Goal: Check status: Check status

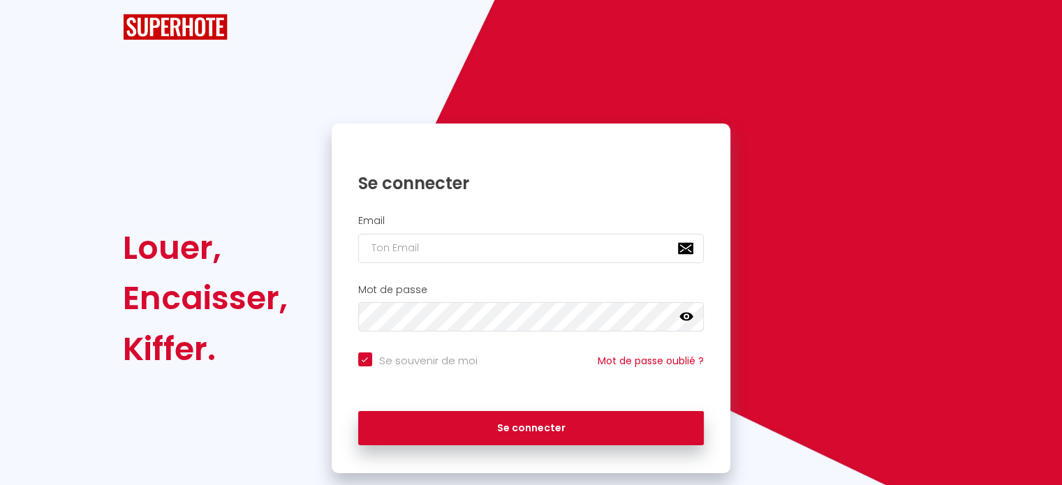
checkbox input "true"
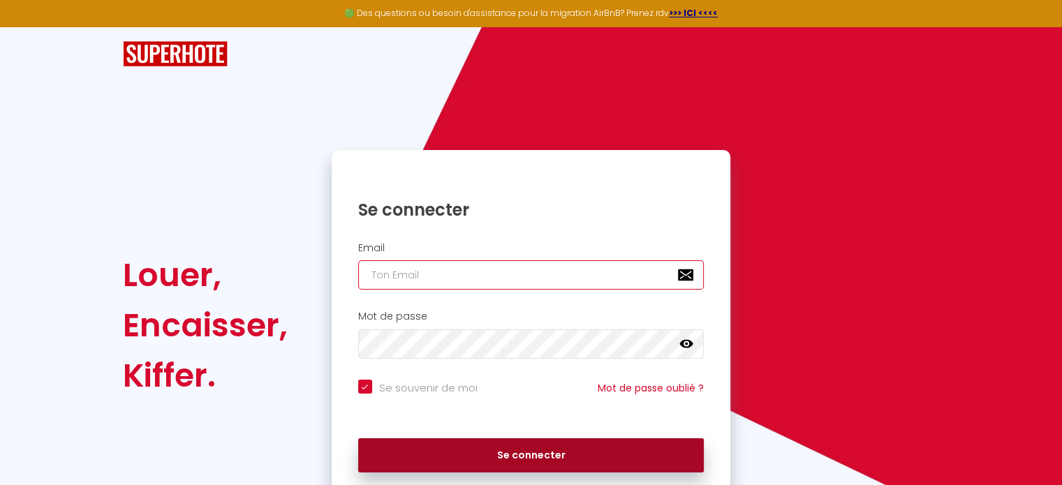
type input "[EMAIL_ADDRESS][DOMAIN_NAME]"
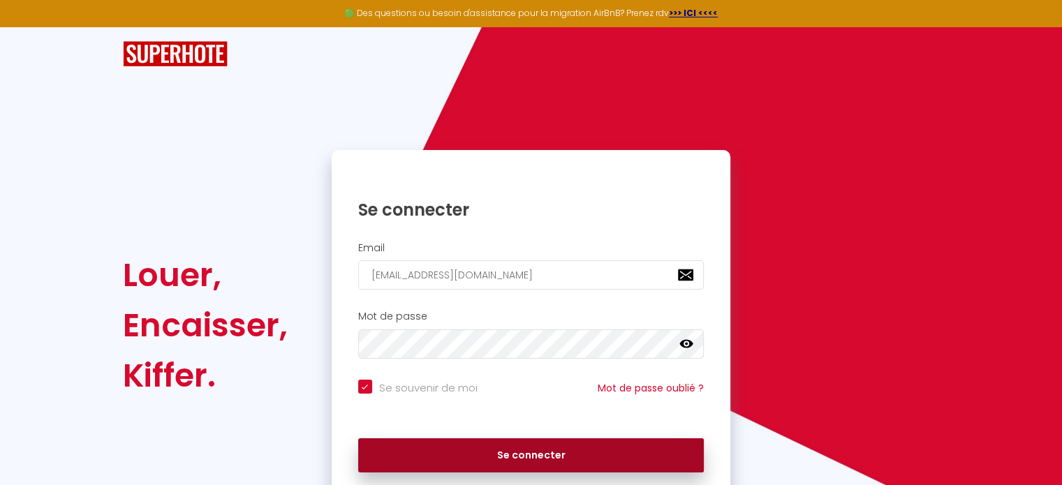
click at [563, 452] on button "Se connecter" at bounding box center [531, 455] width 346 height 35
checkbox input "true"
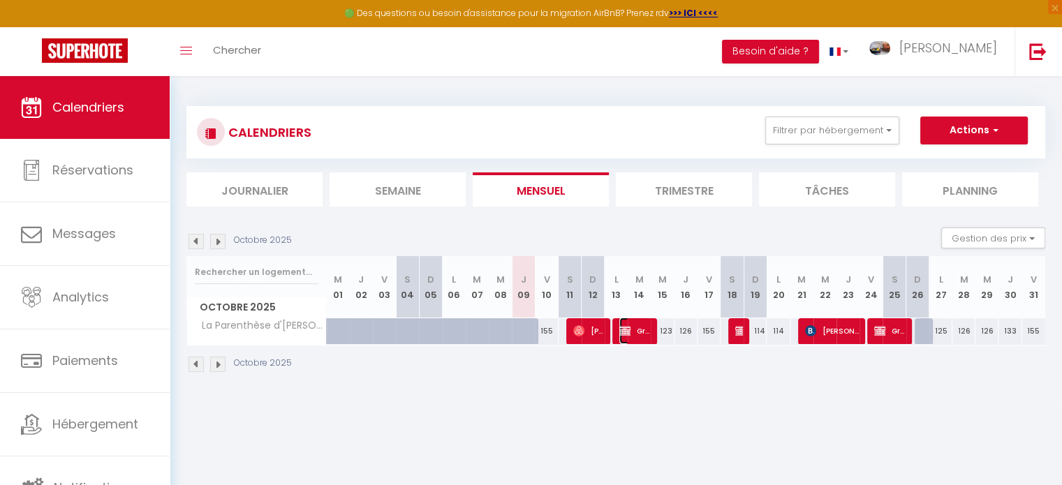
click at [639, 334] on span "GreenGo UUKAI)" at bounding box center [634, 331] width 31 height 27
select select "OK"
select select "KO"
select select "0"
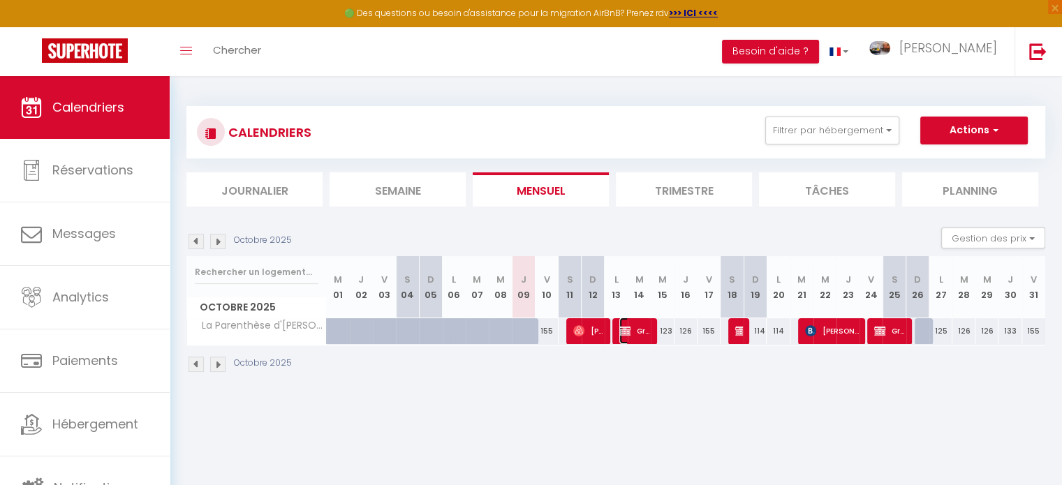
select select "1"
select select
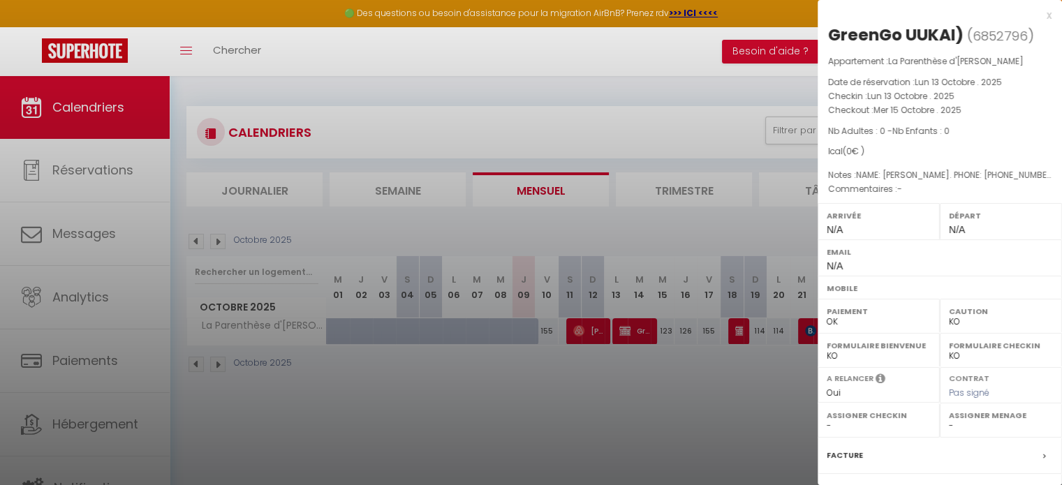
click at [1037, 13] on div "x" at bounding box center [934, 15] width 234 height 17
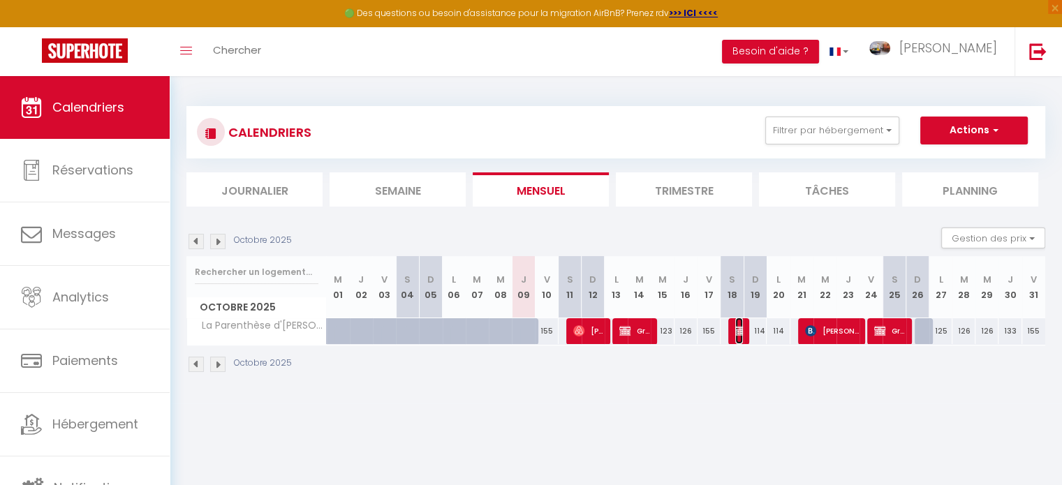
click at [740, 334] on img at bounding box center [740, 330] width 11 height 11
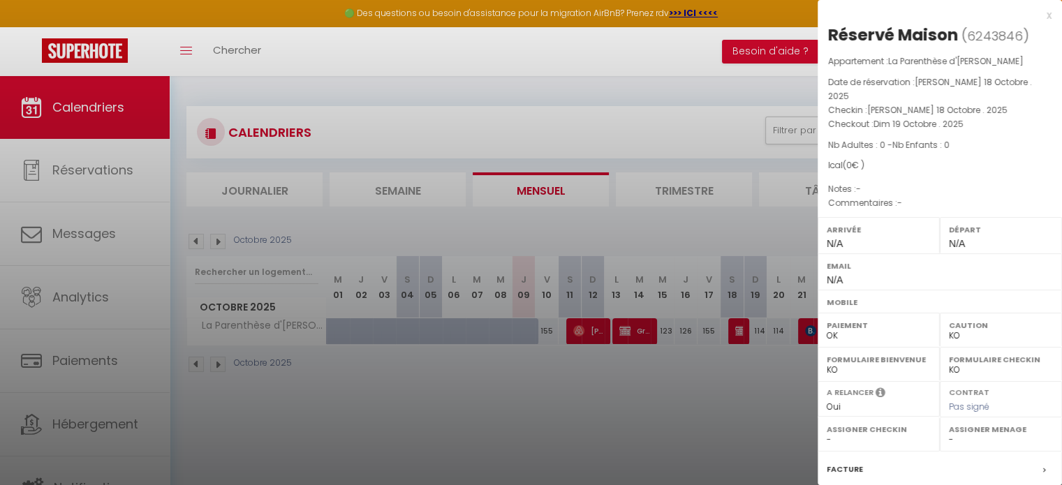
click at [1037, 16] on div "x" at bounding box center [934, 15] width 234 height 17
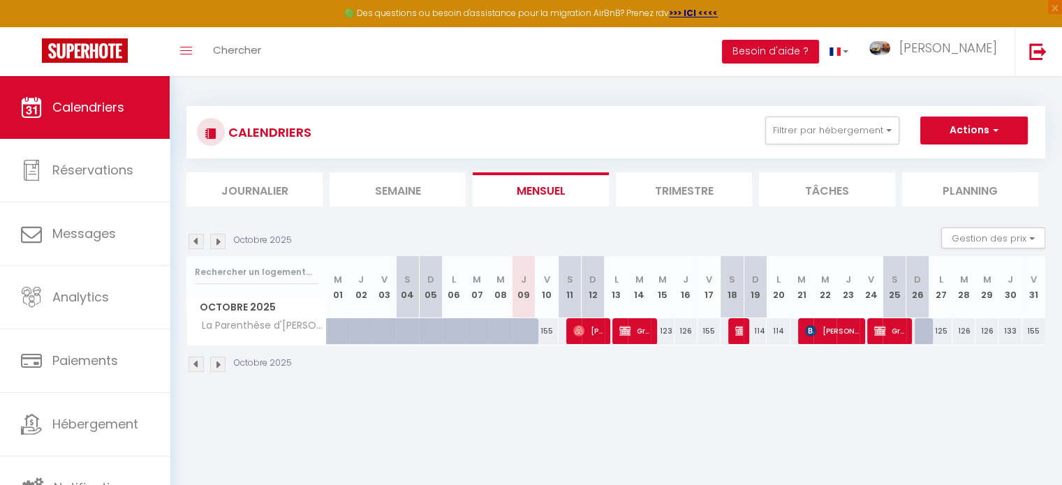
click at [218, 243] on img at bounding box center [217, 241] width 15 height 15
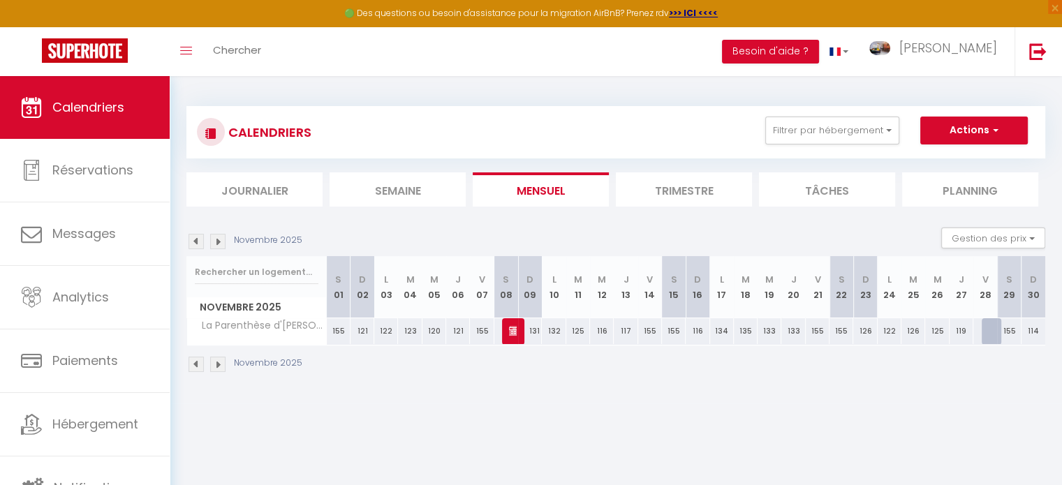
click at [994, 332] on div at bounding box center [994, 331] width 24 height 27
click at [989, 334] on div at bounding box center [994, 331] width 24 height 27
click at [218, 241] on img at bounding box center [217, 241] width 15 height 15
